Goal: Task Accomplishment & Management: Complete application form

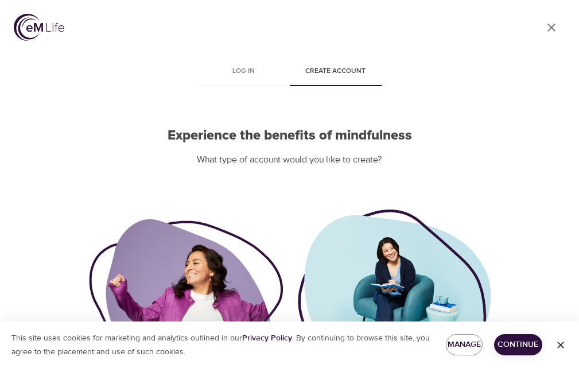
scroll to position [115, 0]
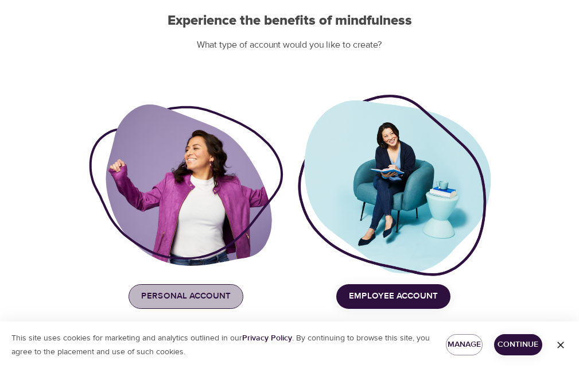
click at [215, 293] on span "Personal Account" at bounding box center [186, 296] width 90 height 15
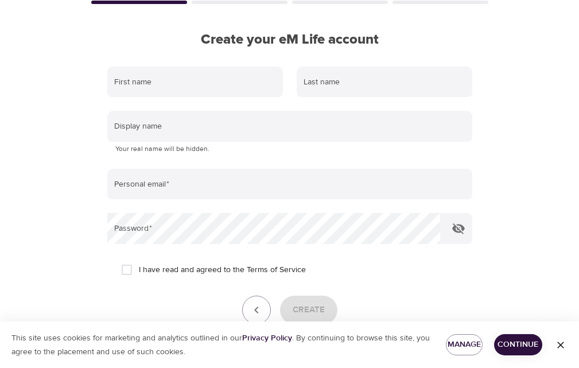
scroll to position [57, 0]
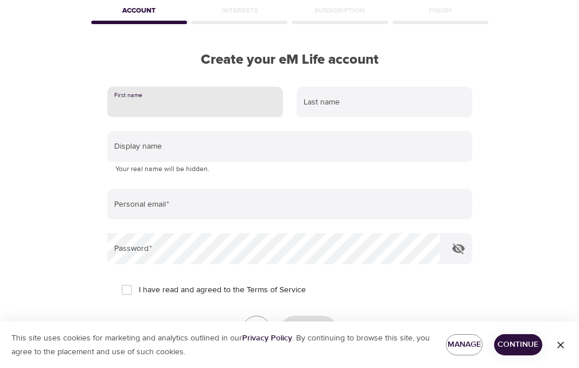
click at [191, 110] on input "text" at bounding box center [195, 102] width 176 height 31
type input "mmm"
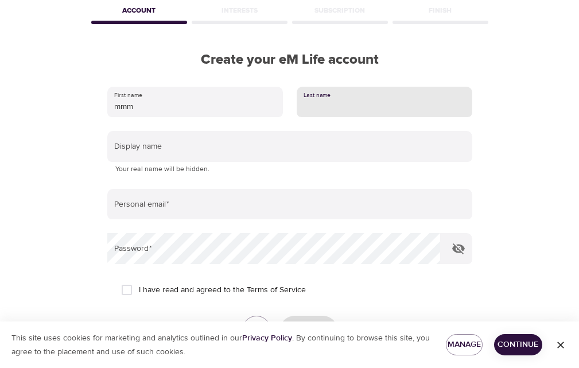
click at [337, 94] on input "text" at bounding box center [385, 102] width 176 height 31
type input "nnn"
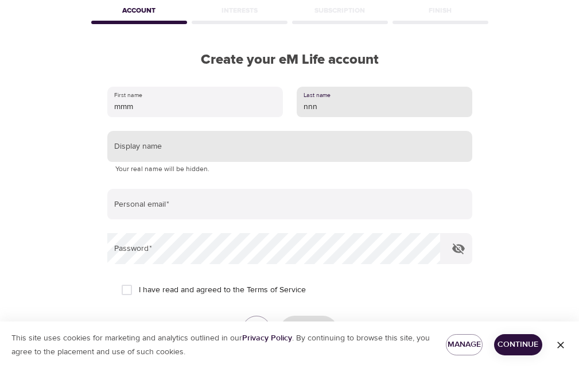
click at [259, 152] on input "text" at bounding box center [289, 146] width 365 height 31
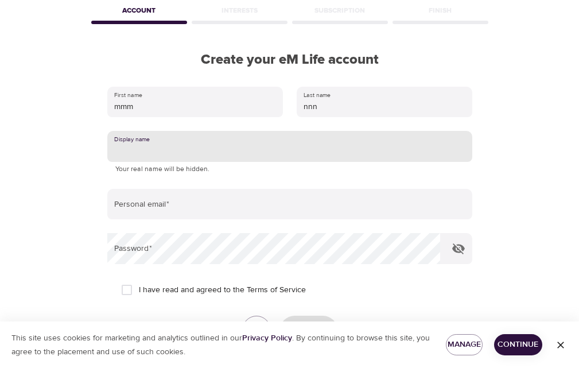
type input "jjj"
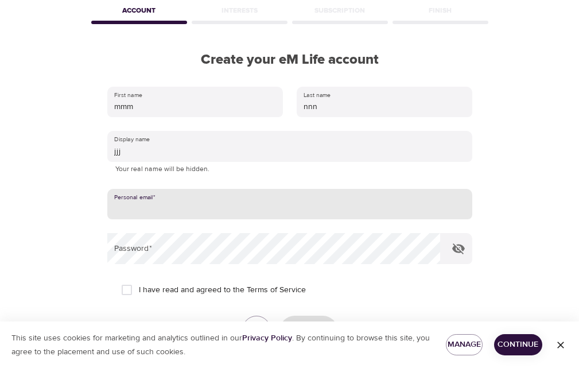
click at [195, 203] on input "email" at bounding box center [289, 204] width 365 height 31
type input "[EMAIL_ADDRESS][DOMAIN_NAME]"
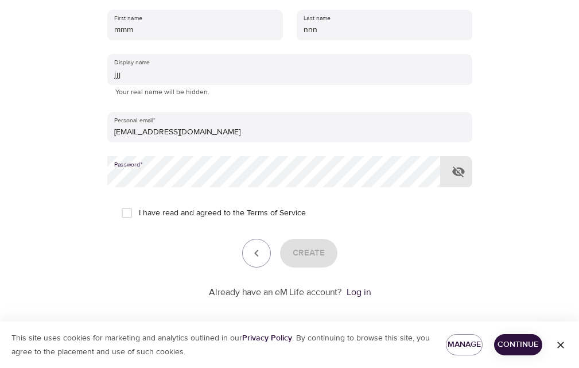
scroll to position [143, 0]
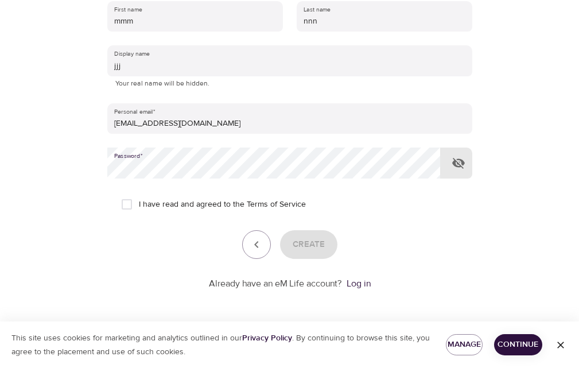
click at [131, 205] on input "I have read and agreed to the Terms of Service" at bounding box center [127, 204] width 24 height 24
checkbox input "true"
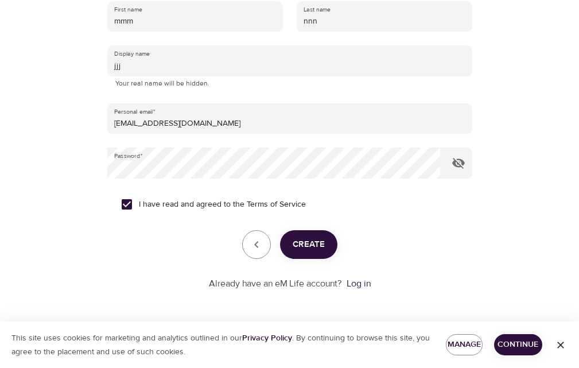
click at [305, 242] on span "Create" at bounding box center [309, 244] width 32 height 15
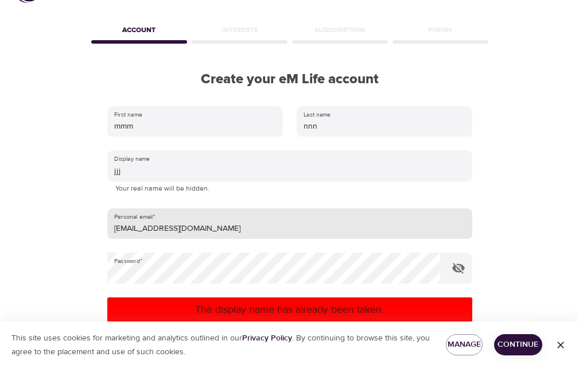
scroll to position [28, 0]
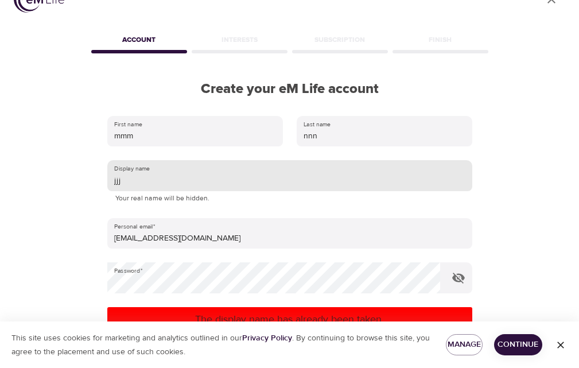
click at [151, 183] on input "jjj" at bounding box center [289, 175] width 365 height 31
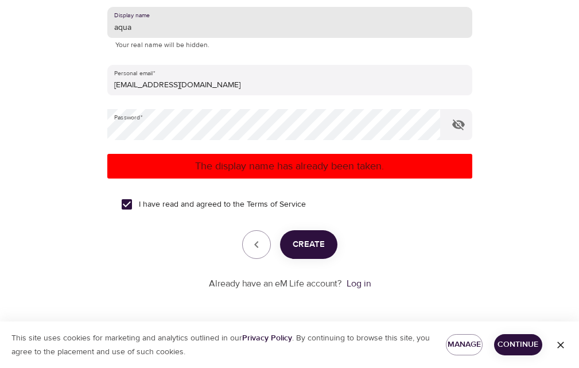
click at [320, 242] on span "Create" at bounding box center [309, 244] width 32 height 15
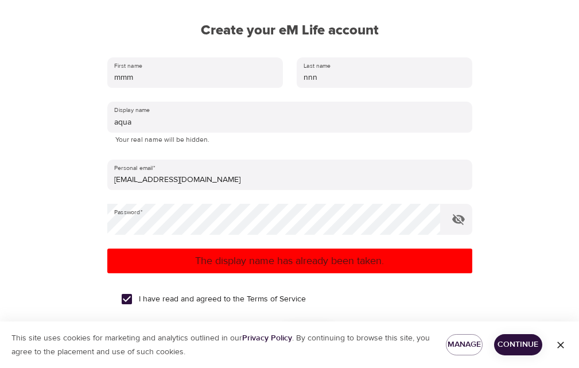
scroll to position [67, 0]
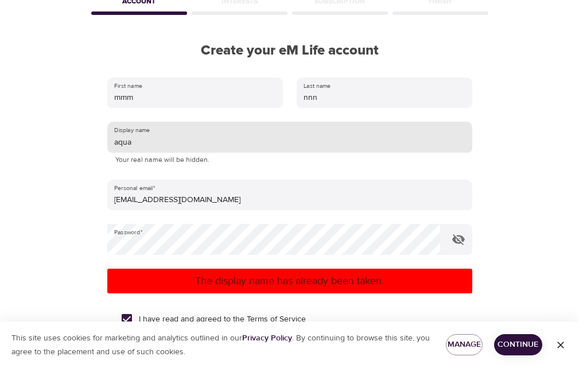
click at [186, 146] on input "aqua" at bounding box center [289, 137] width 365 height 31
type input "aqua12"
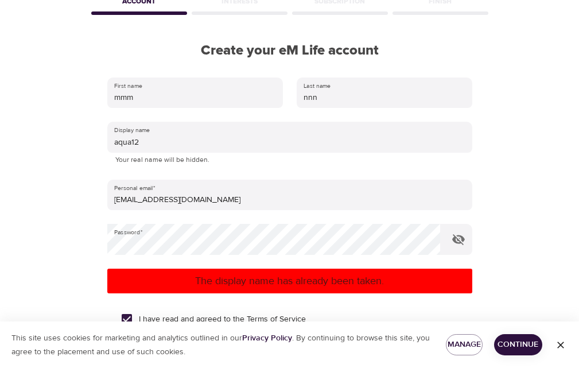
click at [260, 281] on p "The display name has already been taken." at bounding box center [290, 280] width 356 height 15
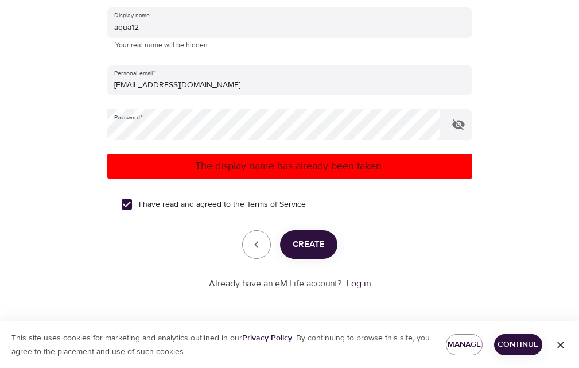
click at [301, 249] on span "Create" at bounding box center [309, 244] width 32 height 15
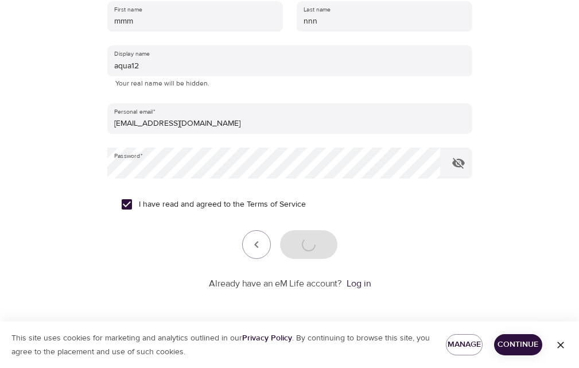
scroll to position [143, 0]
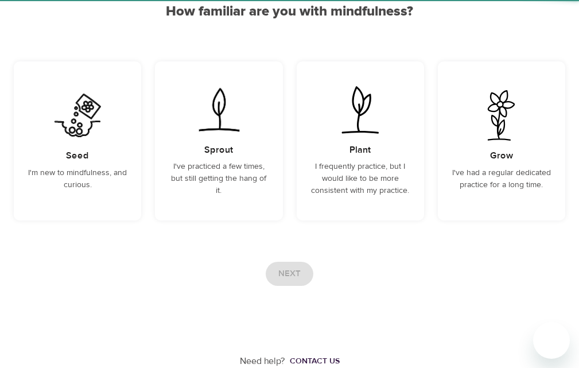
scroll to position [119, 0]
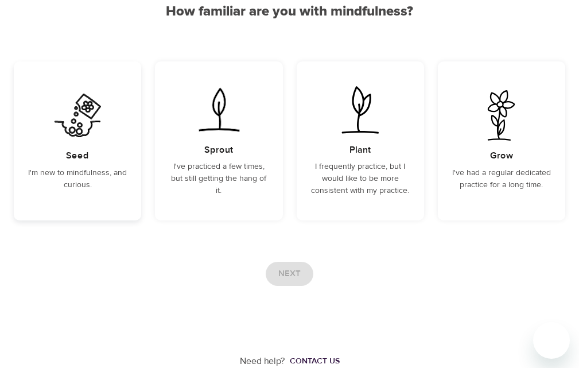
click at [100, 150] on div "Seed I'm new to mindfulness, and curious." at bounding box center [77, 140] width 127 height 159
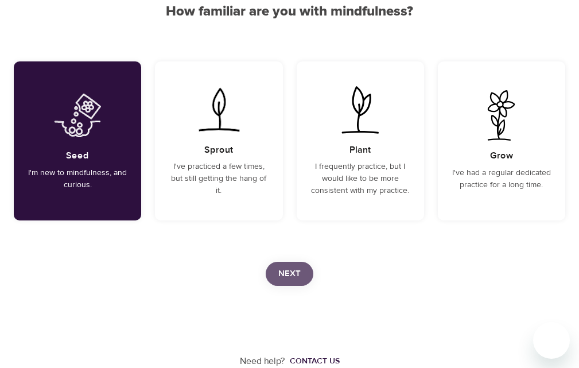
click at [283, 271] on span "Next" at bounding box center [289, 273] width 22 height 15
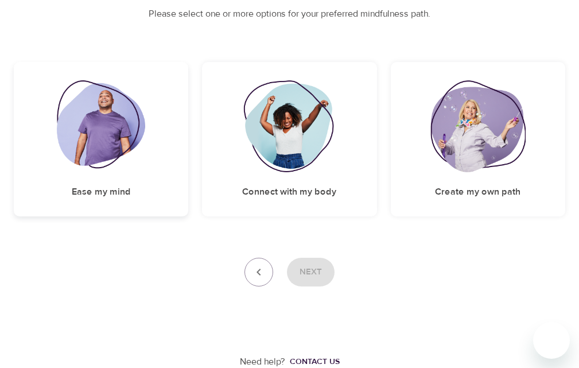
scroll to position [142, 0]
click at [333, 263] on div "Next" at bounding box center [290, 271] width 552 height 29
click at [297, 152] on img at bounding box center [289, 126] width 93 height 92
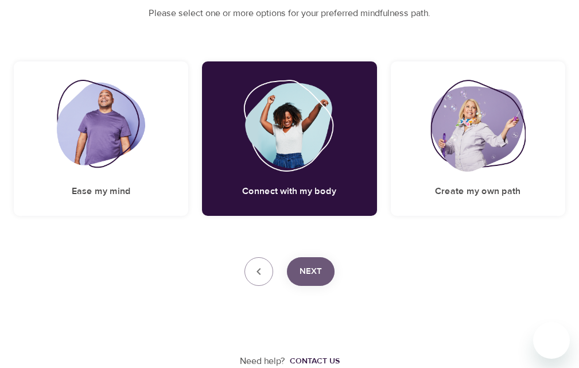
click at [324, 281] on button "Next" at bounding box center [311, 271] width 48 height 29
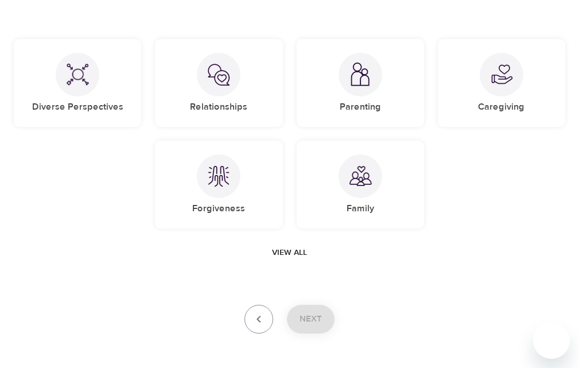
scroll to position [189, 0]
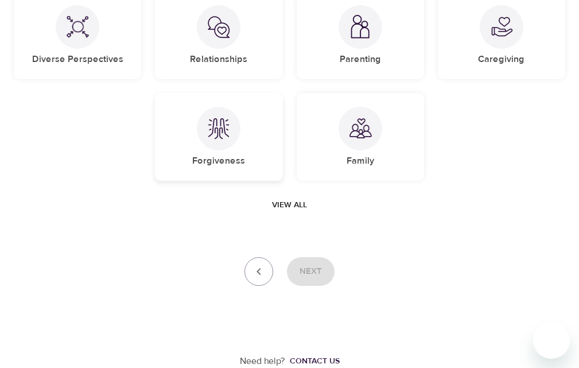
click at [245, 142] on div "Forgiveness" at bounding box center [218, 137] width 127 height 88
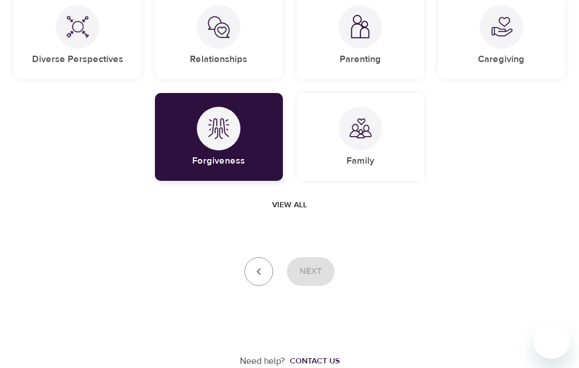
click at [222, 140] on div at bounding box center [219, 129] width 44 height 44
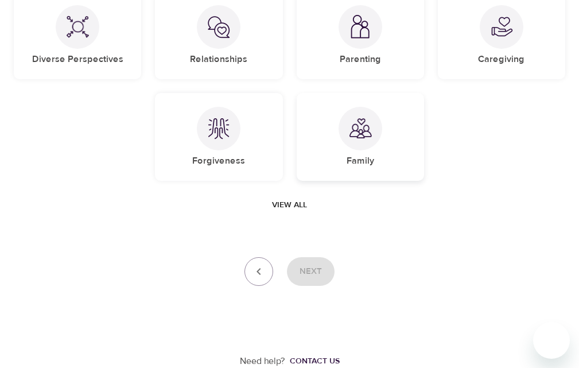
click at [320, 140] on div "Family" at bounding box center [360, 137] width 127 height 88
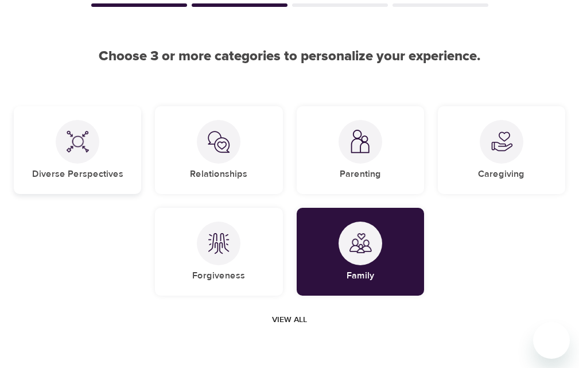
click at [95, 143] on div at bounding box center [78, 142] width 44 height 44
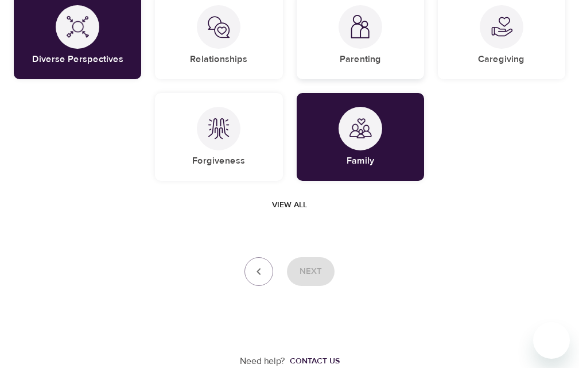
scroll to position [17, 0]
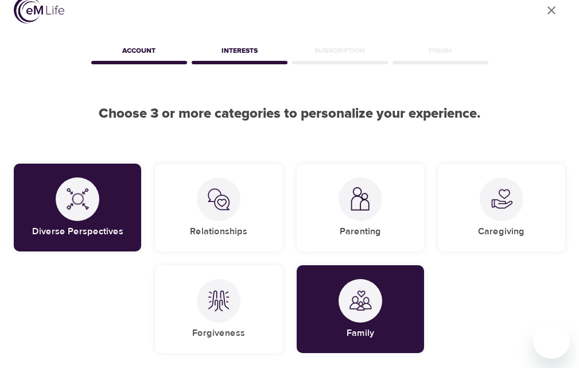
click at [309, 53] on div "Subscription" at bounding box center [340, 52] width 100 height 23
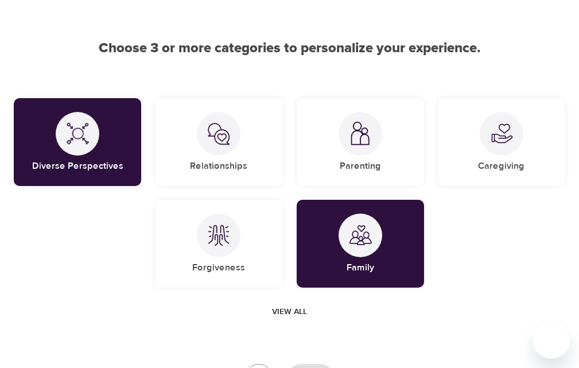
scroll to position [189, 0]
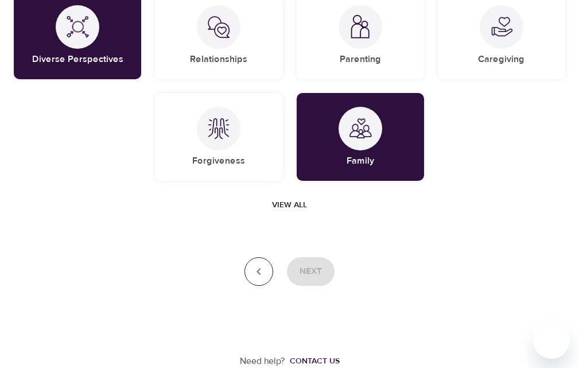
click at [266, 270] on icon "button" at bounding box center [259, 272] width 14 height 14
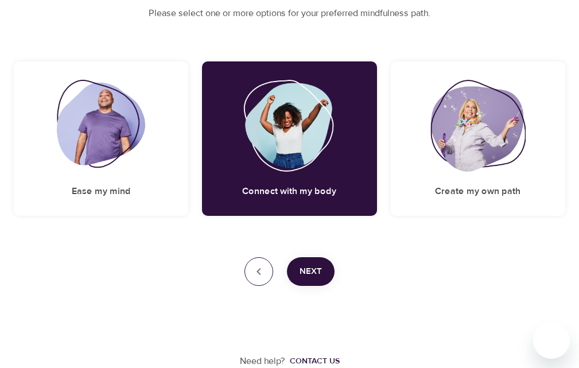
scroll to position [142, 0]
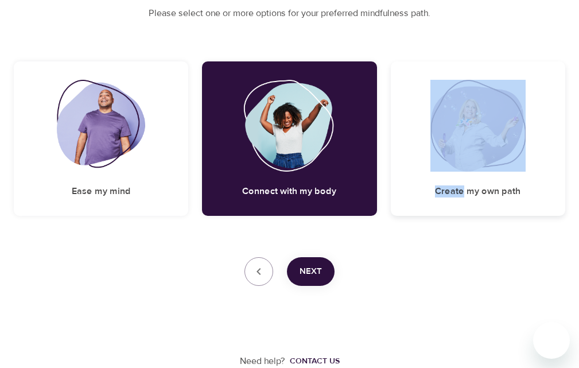
click at [464, 178] on div "Create my own path" at bounding box center [478, 138] width 174 height 154
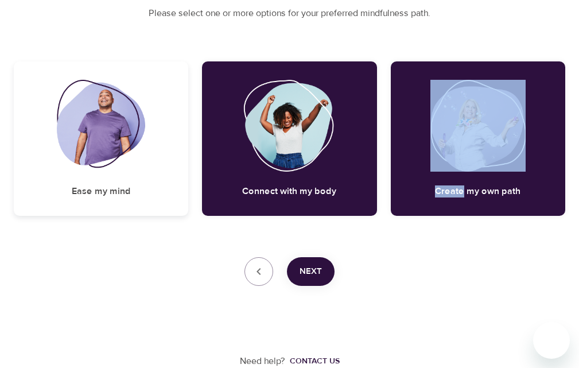
click at [127, 167] on img at bounding box center [101, 126] width 89 height 92
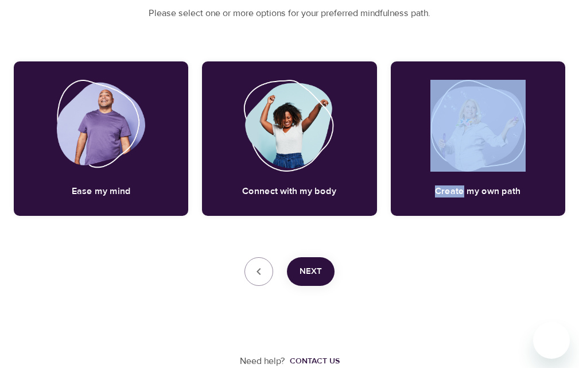
click at [308, 266] on span "Next" at bounding box center [311, 271] width 22 height 15
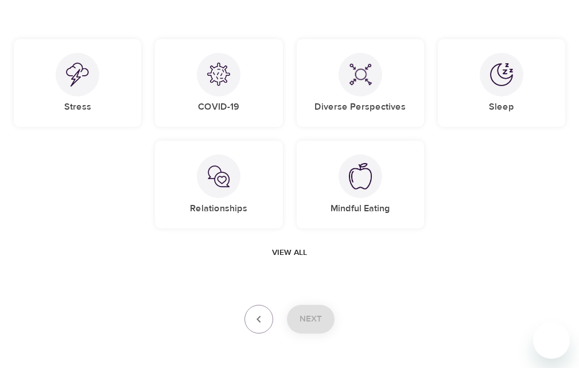
scroll to position [189, 0]
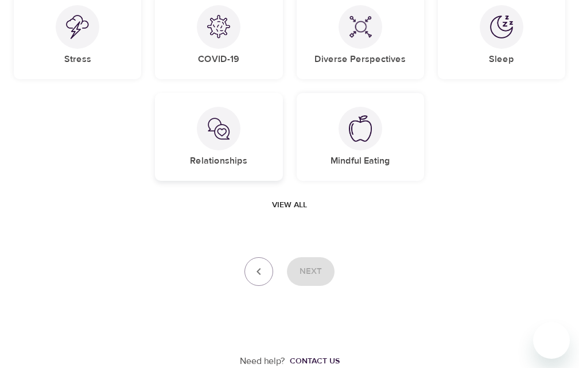
click at [228, 131] on img at bounding box center [218, 128] width 23 height 23
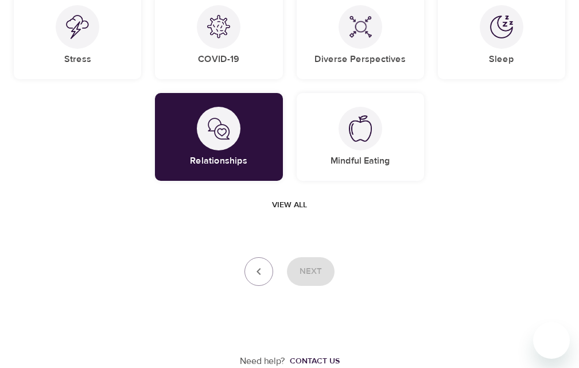
click at [297, 239] on div "User Profile Account Interests Subscription Finish Choose 3 or more categories …" at bounding box center [289, 89] width 579 height 557
click at [346, 155] on h5 "Mindful Eating" at bounding box center [361, 161] width 60 height 12
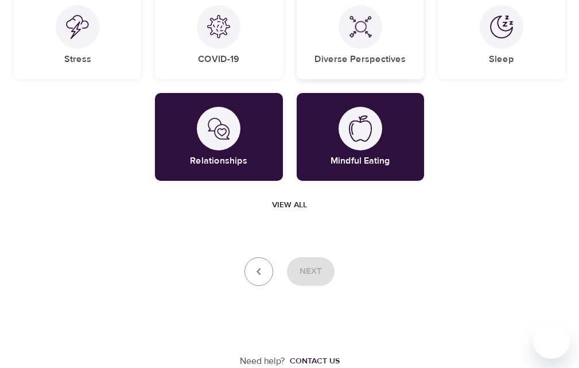
click at [363, 45] on div at bounding box center [361, 27] width 44 height 44
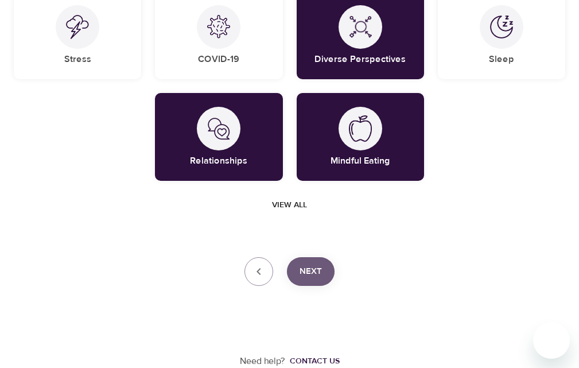
click at [318, 268] on span "Next" at bounding box center [311, 271] width 22 height 15
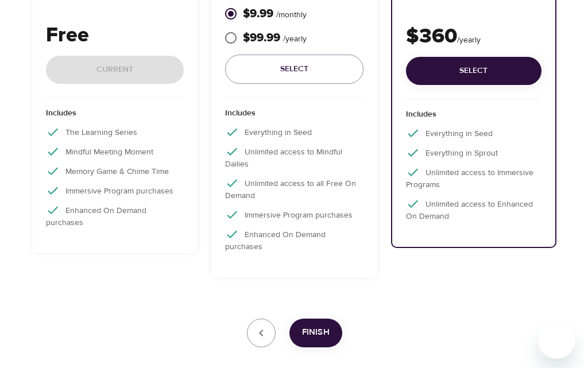
scroll to position [196, 0]
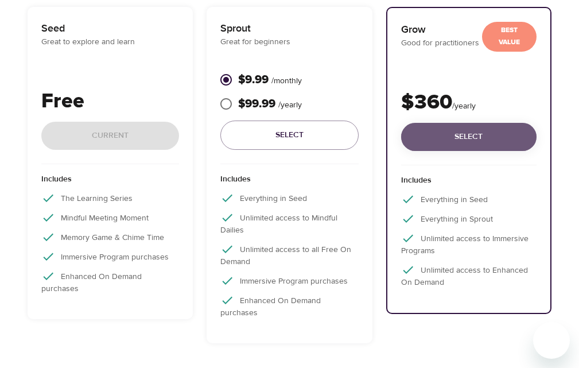
click at [443, 136] on span "Select" at bounding box center [468, 137] width 117 height 14
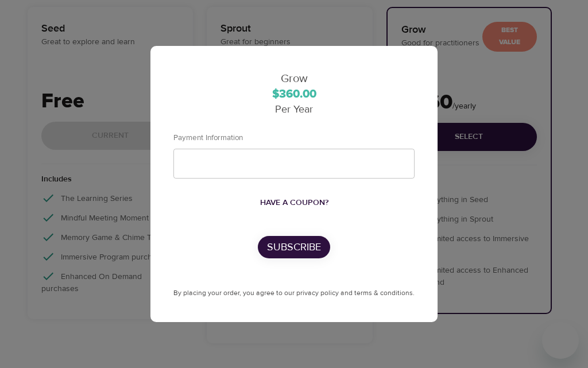
click at [394, 298] on div "By placing your order, you agree to our privacy policy and terms & conditions." at bounding box center [293, 292] width 241 height 13
